Goal: Task Accomplishment & Management: Manage account settings

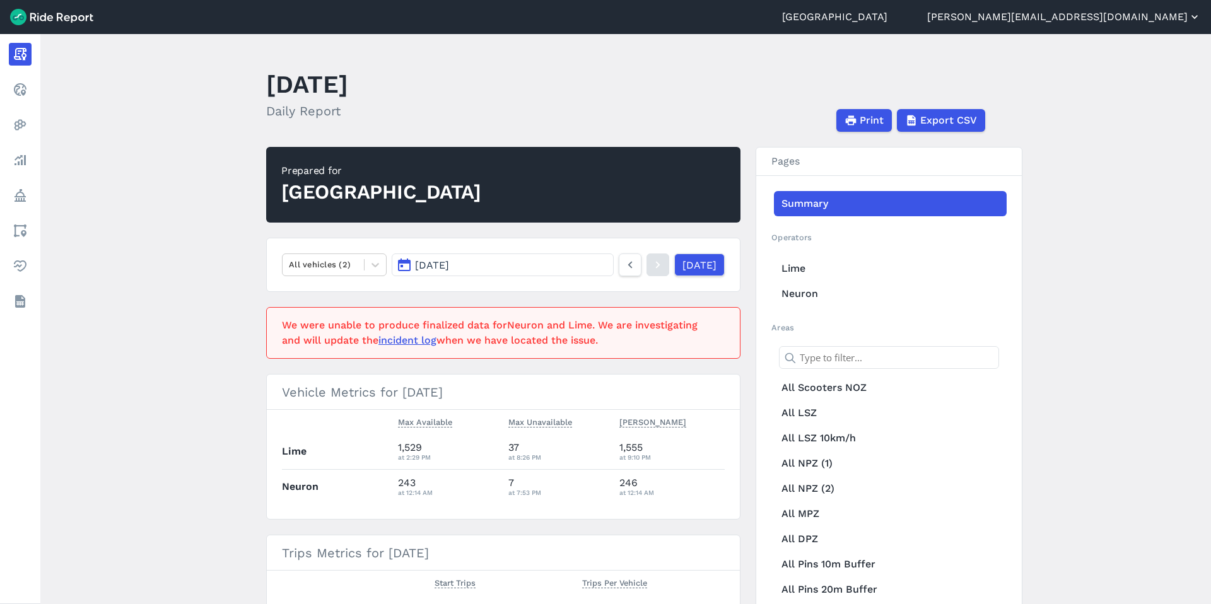
click at [1135, 15] on button "[PERSON_NAME][EMAIL_ADDRESS][DOMAIN_NAME]" at bounding box center [1064, 16] width 274 height 15
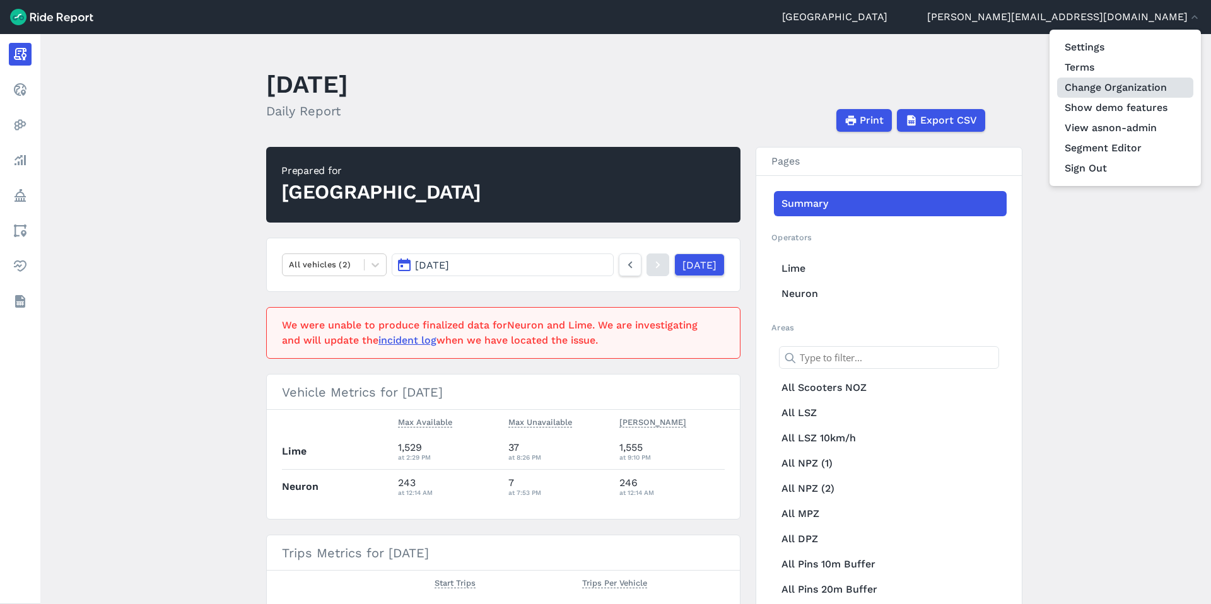
click at [1112, 85] on link "Change Organization" at bounding box center [1125, 88] width 136 height 20
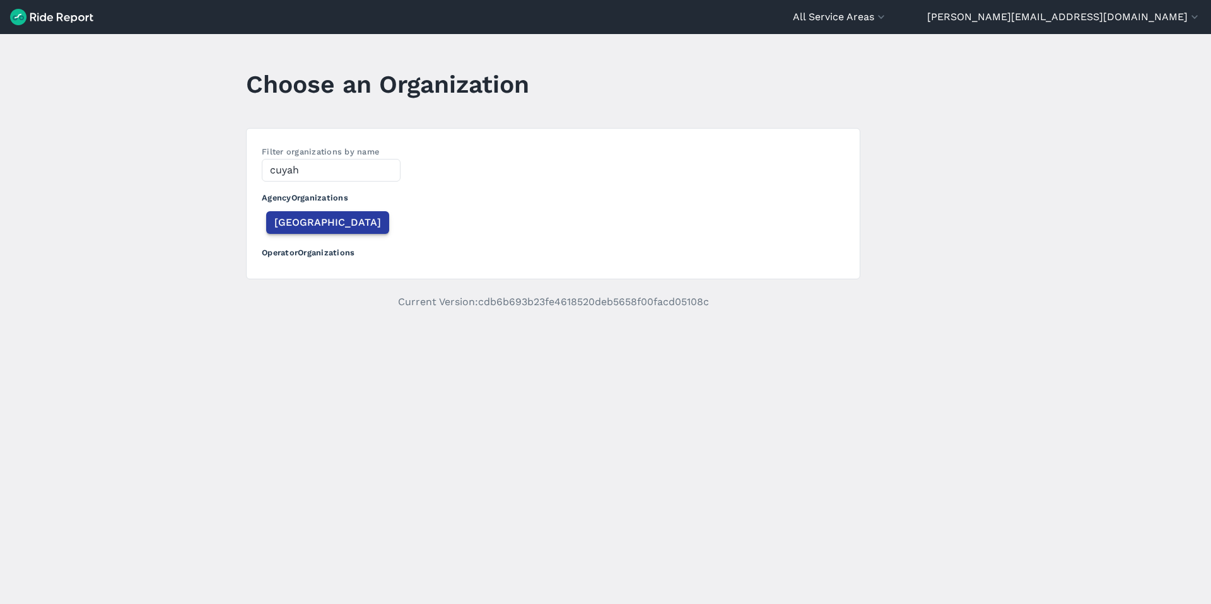
type input "cuyah"
click at [307, 225] on span "[GEOGRAPHIC_DATA]" at bounding box center [327, 222] width 107 height 15
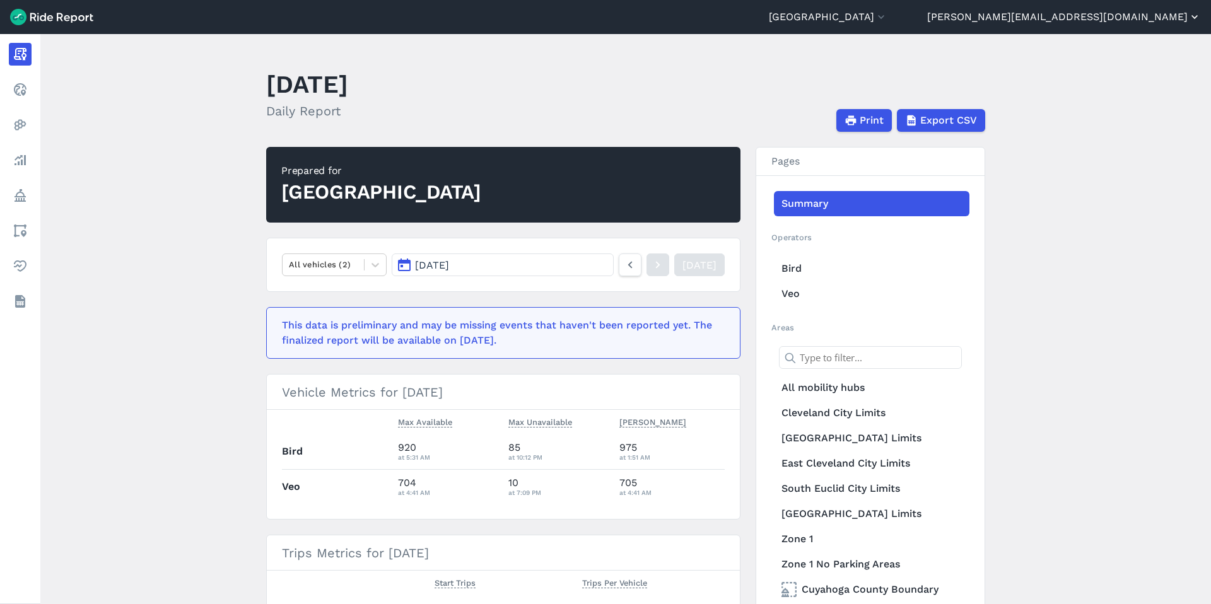
click at [1148, 14] on button "[PERSON_NAME][EMAIL_ADDRESS][DOMAIN_NAME]" at bounding box center [1064, 16] width 274 height 15
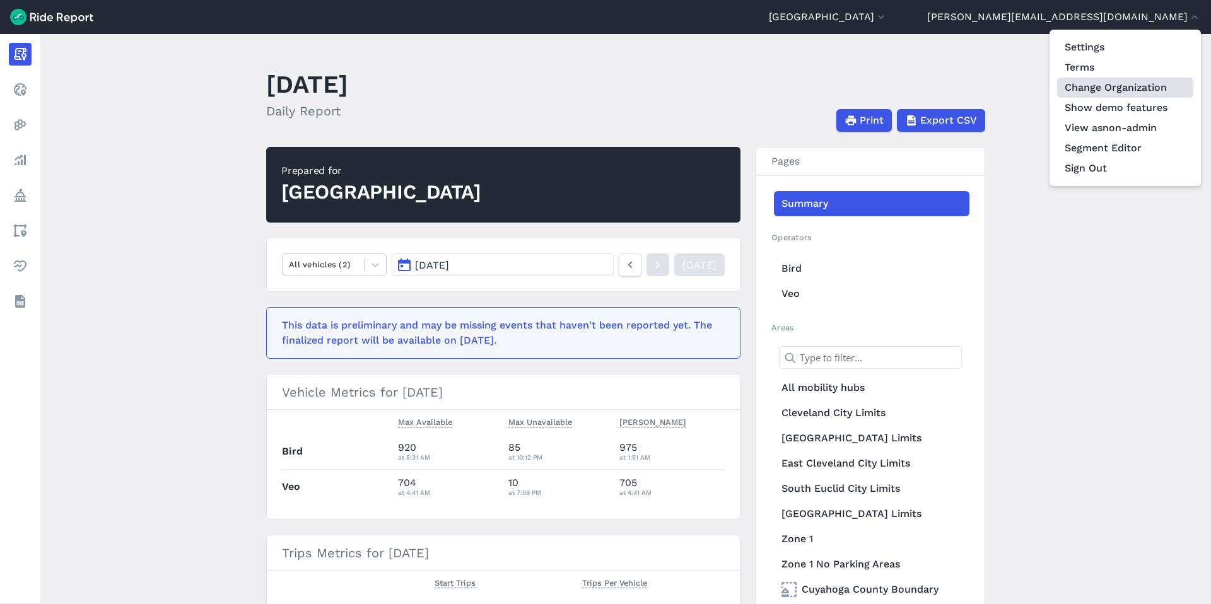
click at [1121, 86] on link "Change Organization" at bounding box center [1125, 88] width 136 height 20
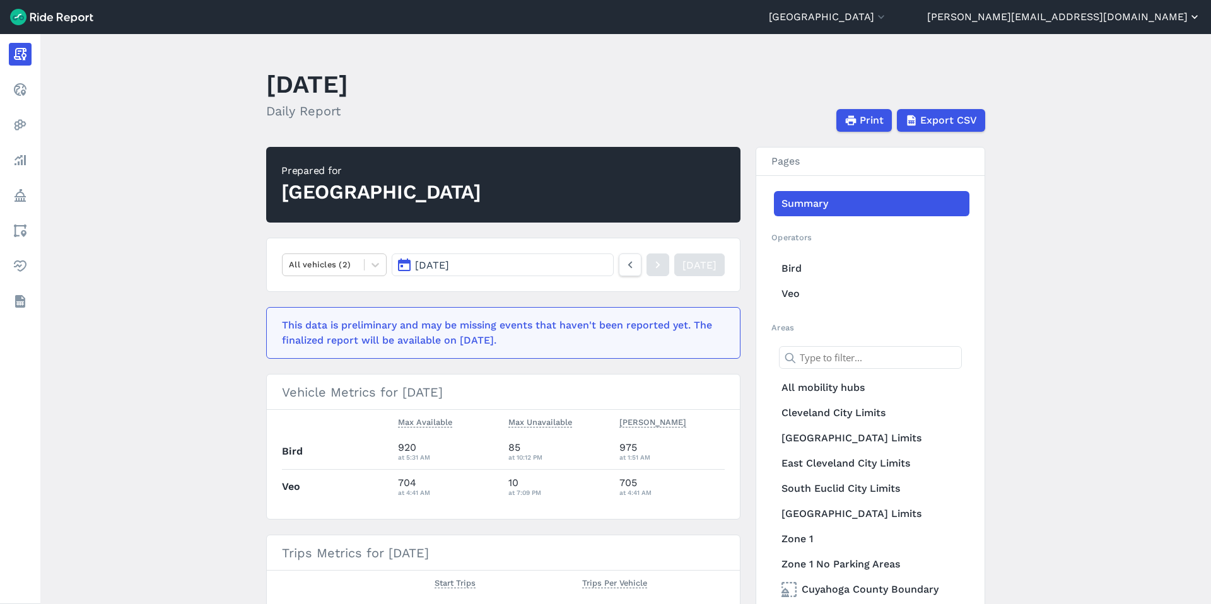
click at [1115, 11] on button "[PERSON_NAME][EMAIL_ADDRESS][DOMAIN_NAME]" at bounding box center [1064, 16] width 274 height 15
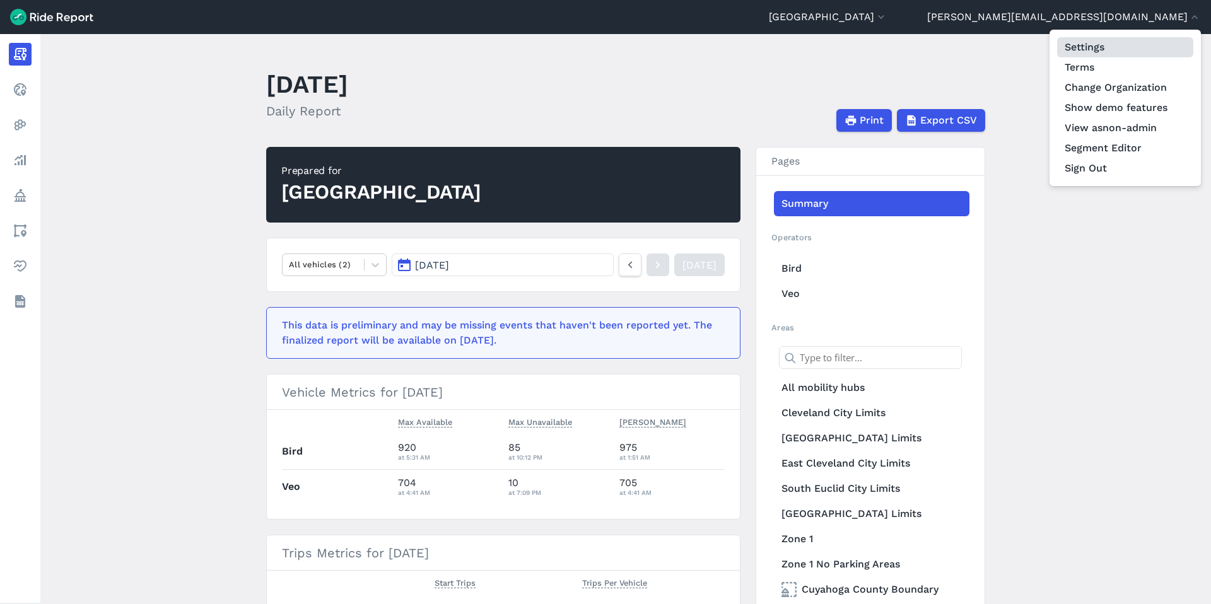
click at [1102, 54] on link "Settings" at bounding box center [1125, 47] width 136 height 20
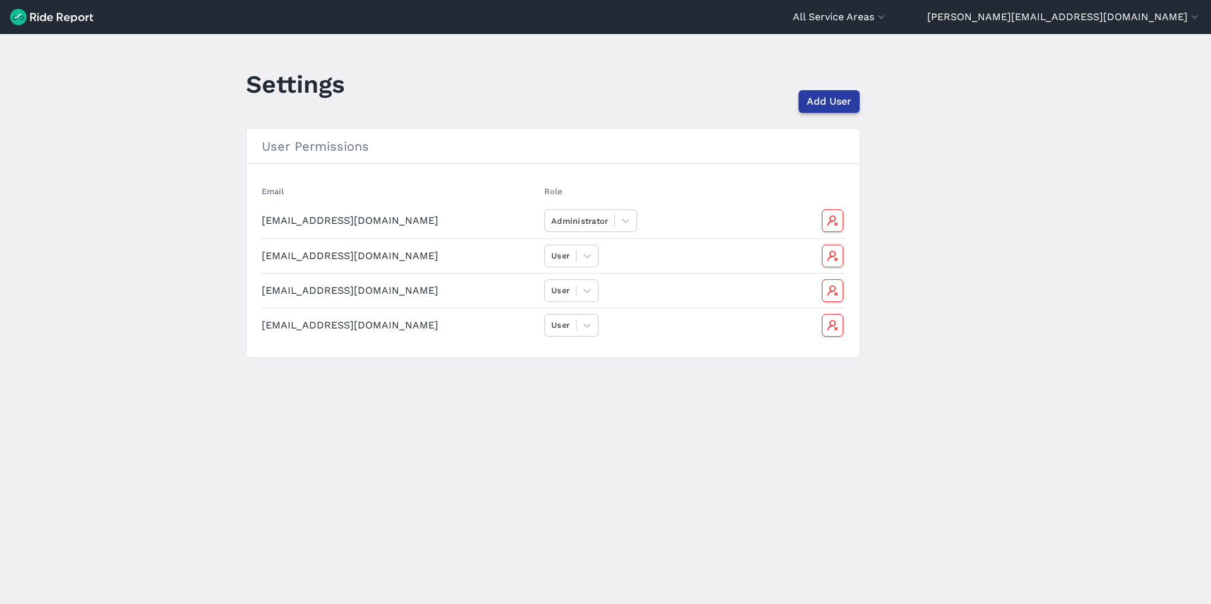
click at [834, 102] on span "Add User" at bounding box center [829, 101] width 45 height 15
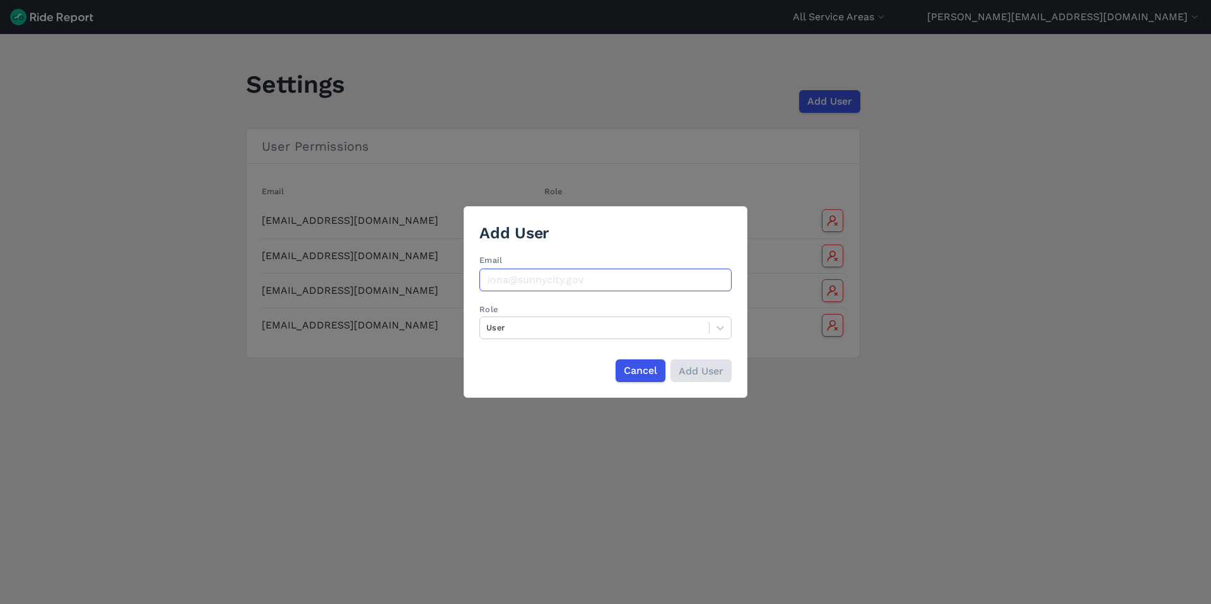
click at [506, 281] on input "Email" at bounding box center [605, 280] width 252 height 23
paste input "[EMAIL_ADDRESS][DOMAIN_NAME]"
type input "[EMAIL_ADDRESS][DOMAIN_NAME]"
click at [710, 367] on input "Add User" at bounding box center [700, 371] width 61 height 23
